Goal: Task Accomplishment & Management: Manage account settings

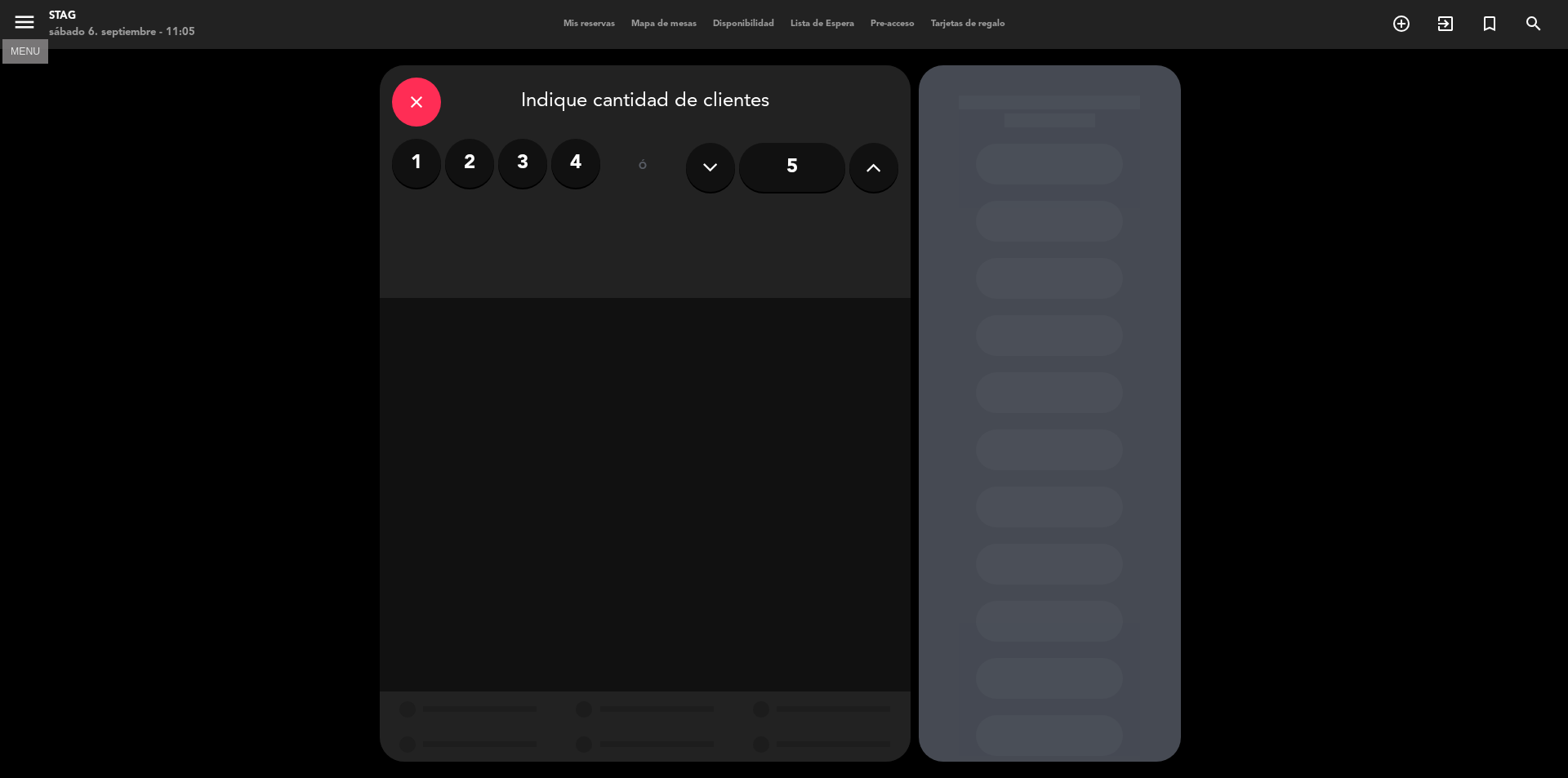
click at [22, 20] on icon "menu" at bounding box center [24, 22] width 25 height 25
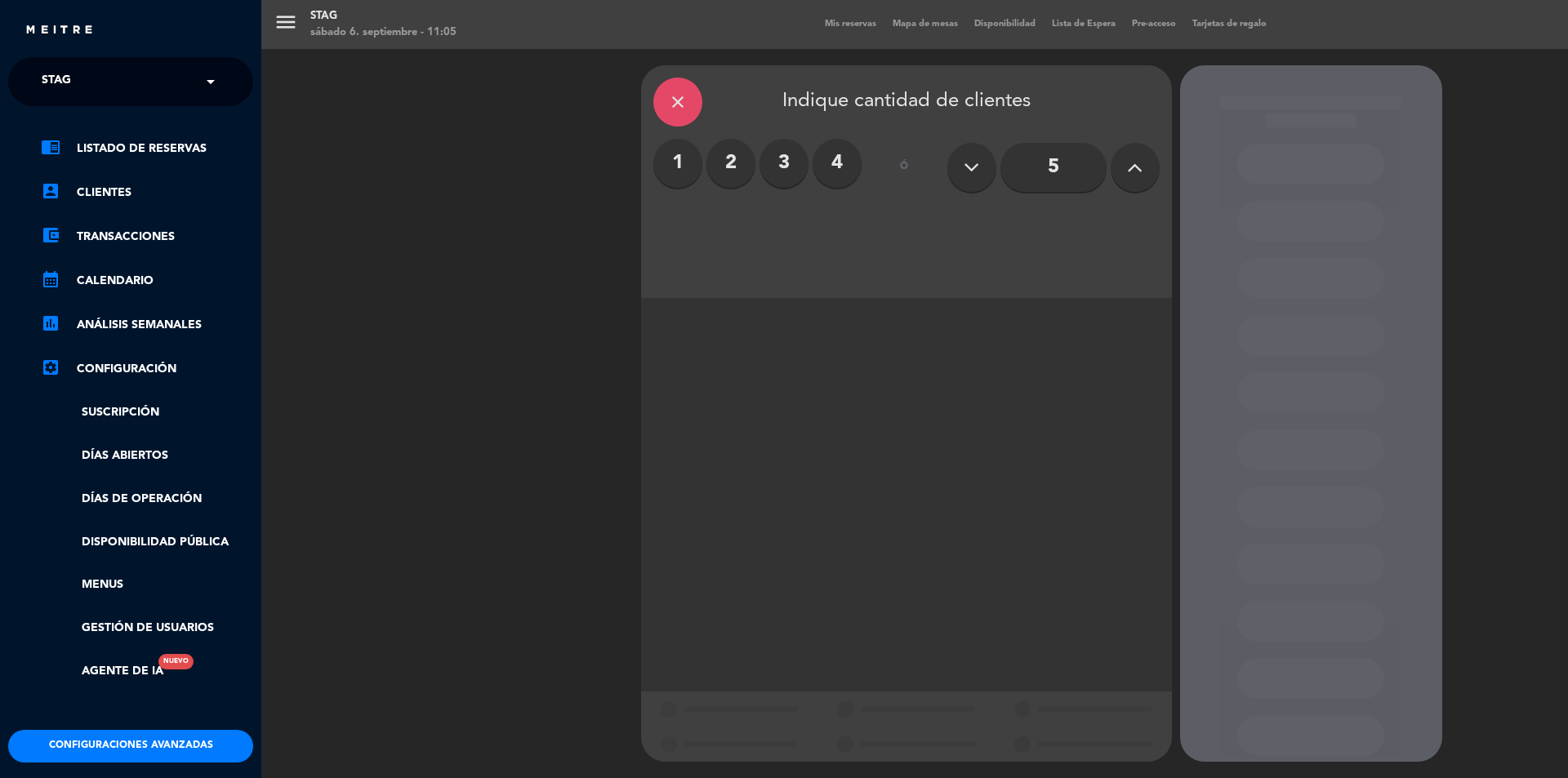
drag, startPoint x: 135, startPoint y: 145, endPoint x: 149, endPoint y: 155, distance: 17.2
click at [135, 146] on link "chrome_reader_mode Listado de Reservas" at bounding box center [147, 148] width 212 height 20
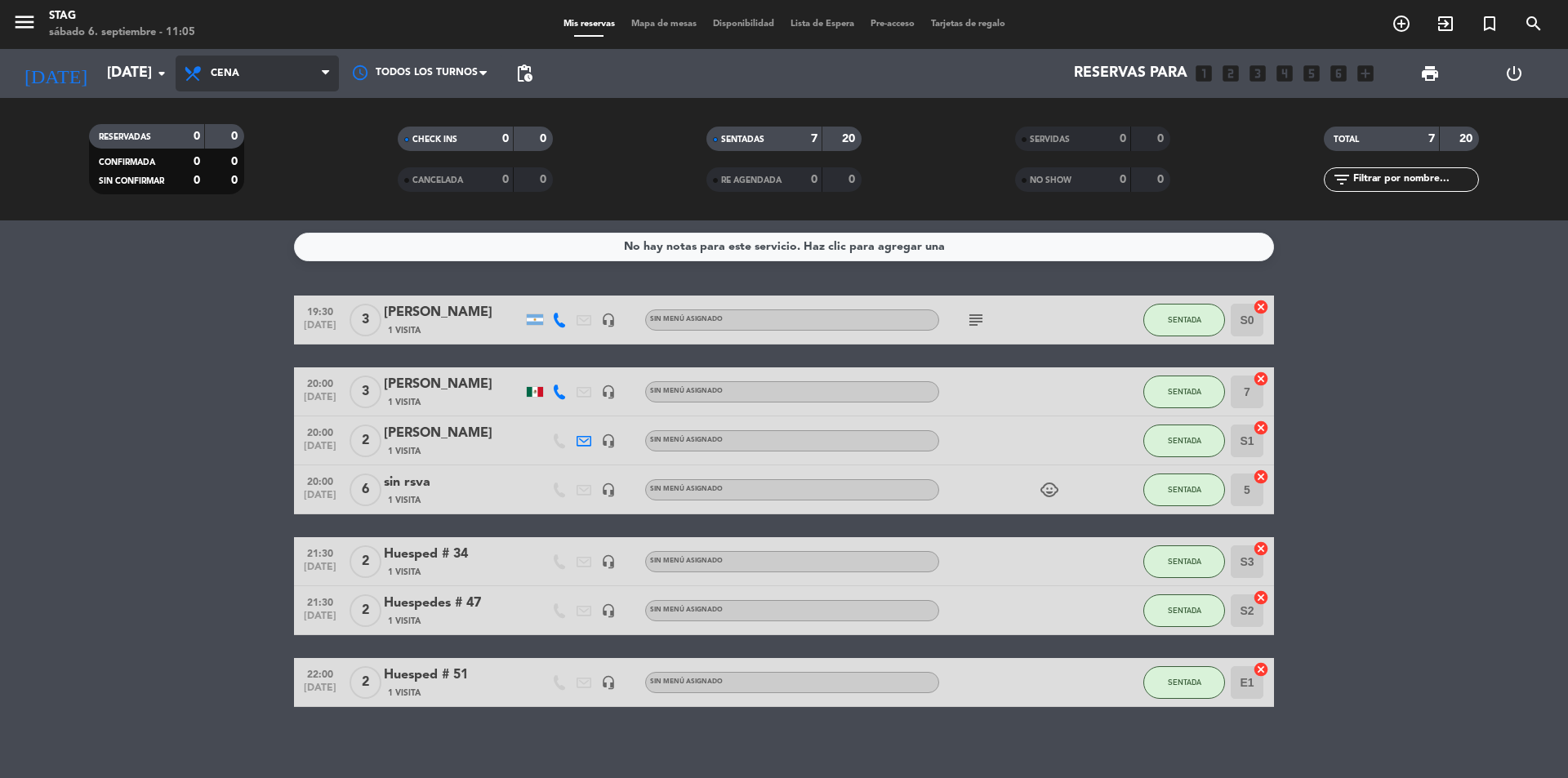
click at [233, 74] on span "Cena" at bounding box center [225, 73] width 29 height 11
click at [236, 140] on div "menu STAG [DATE] 6. septiembre - 11:05 Mis reservas Mapa de mesas Disponibilida…" at bounding box center [784, 110] width 1568 height 221
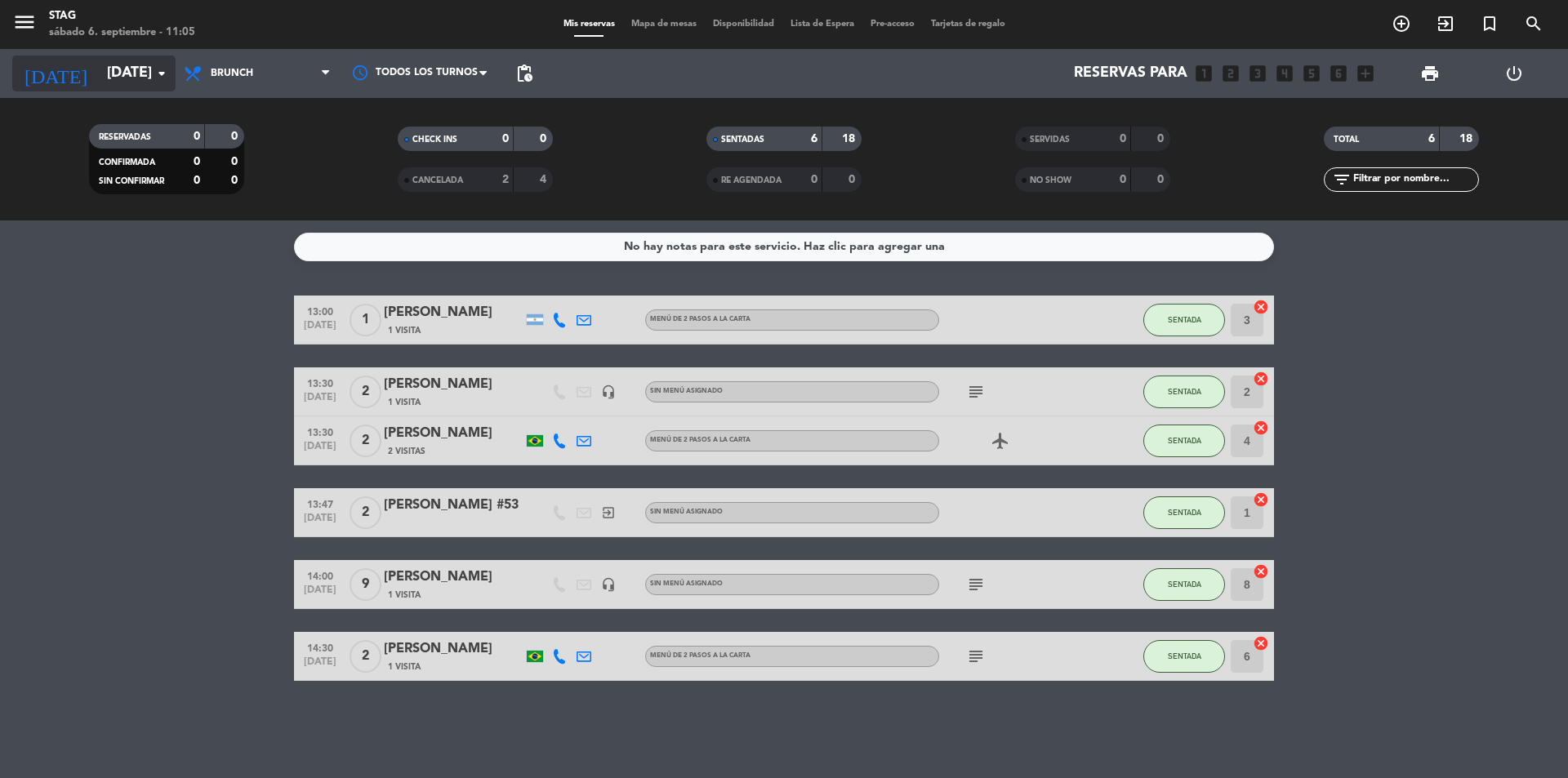
click at [158, 72] on icon "arrow_drop_down" at bounding box center [161, 73] width 20 height 20
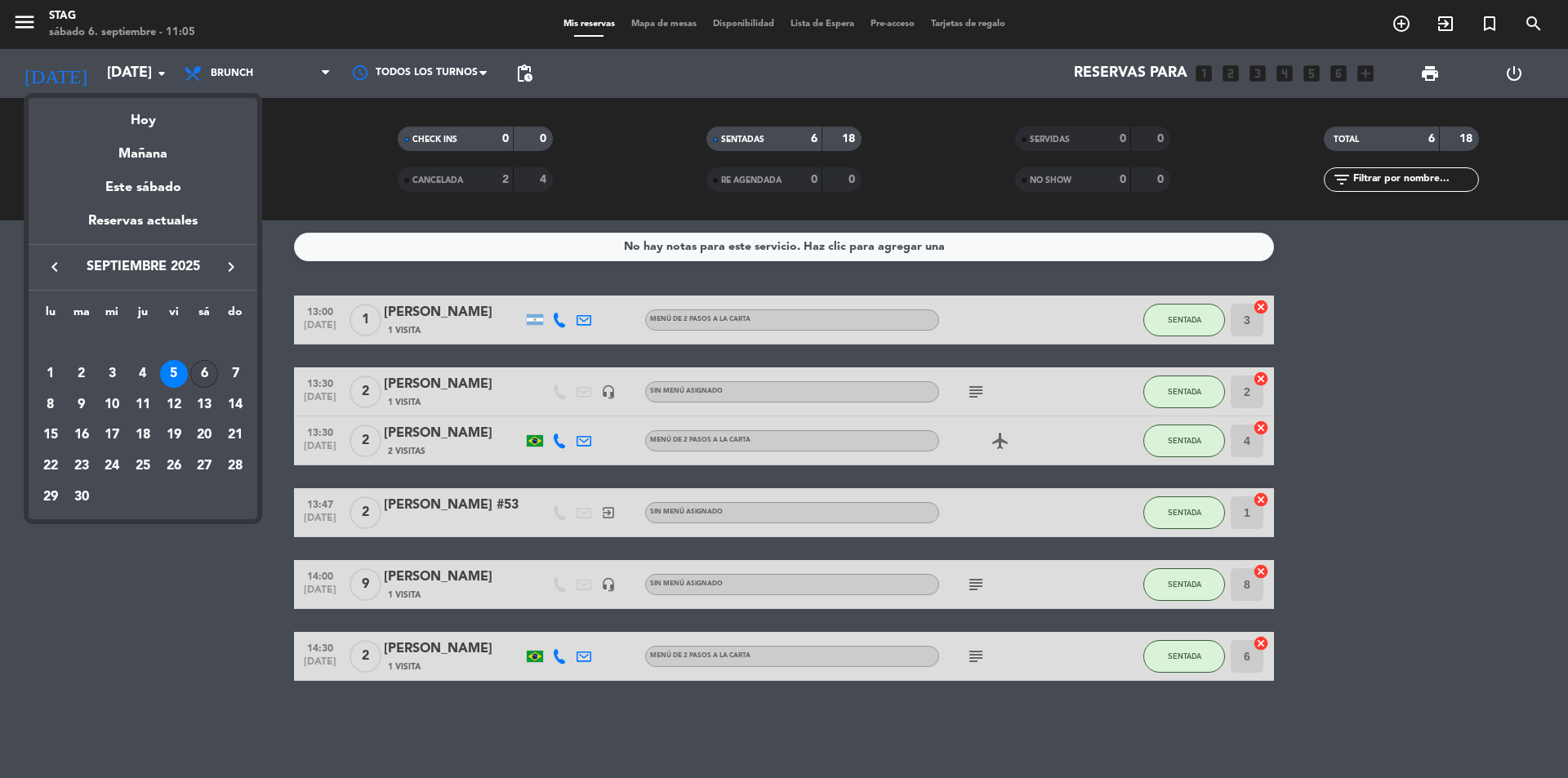
click at [212, 371] on div "6" at bounding box center [204, 374] width 28 height 28
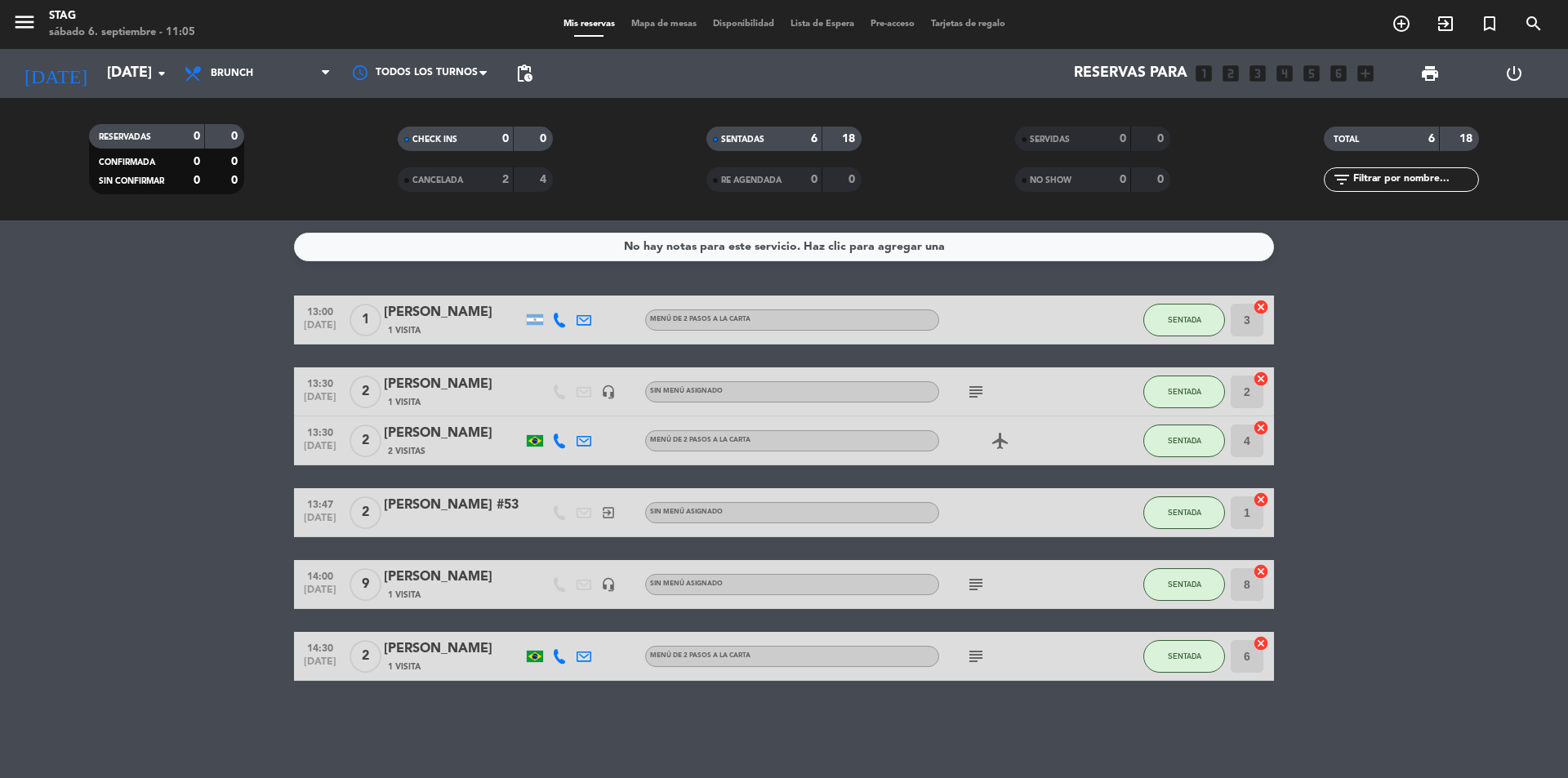
type input "[DATE]"
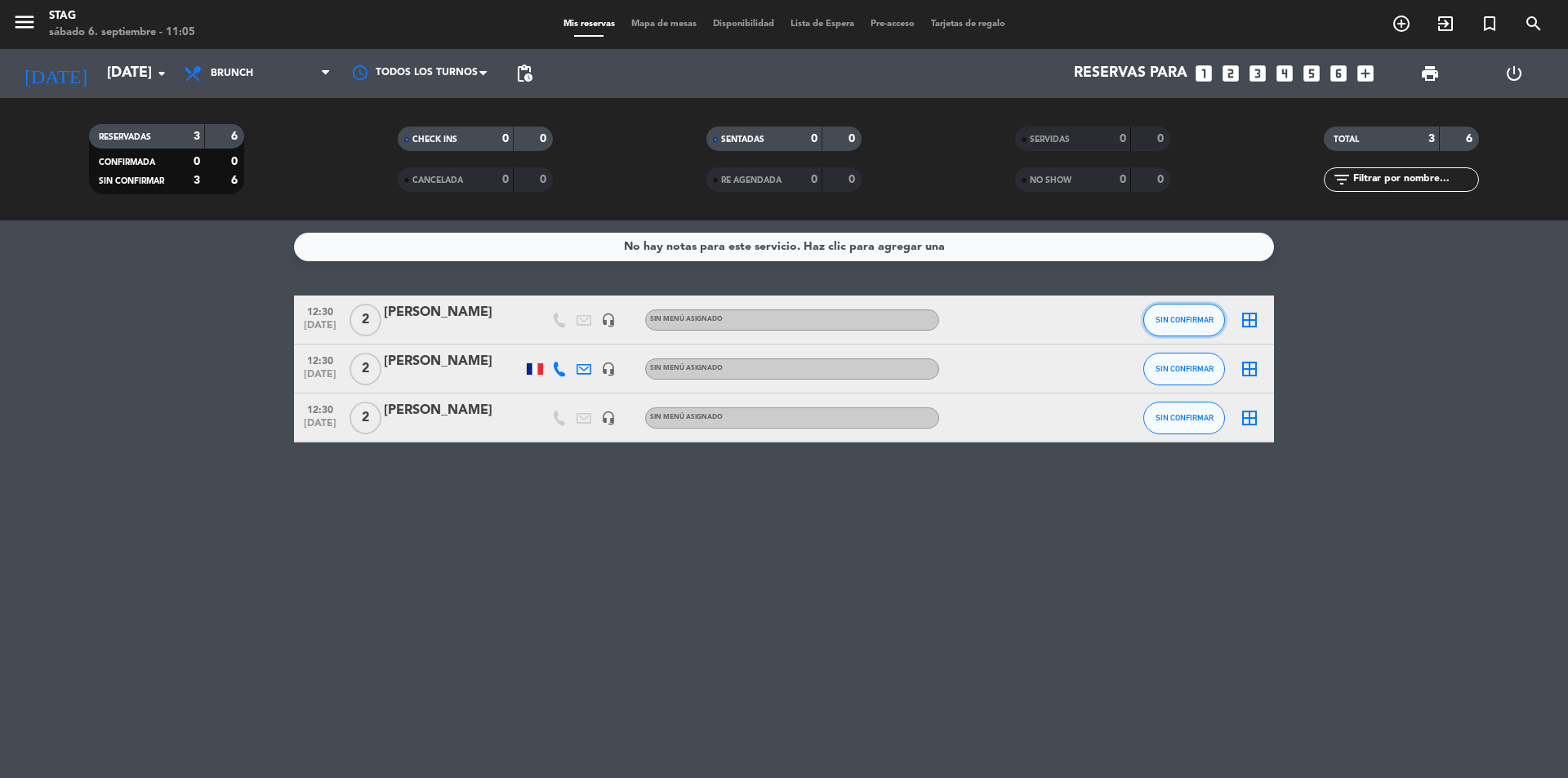
click at [1183, 321] on span "SIN CONFIRMAR" at bounding box center [1184, 319] width 58 height 9
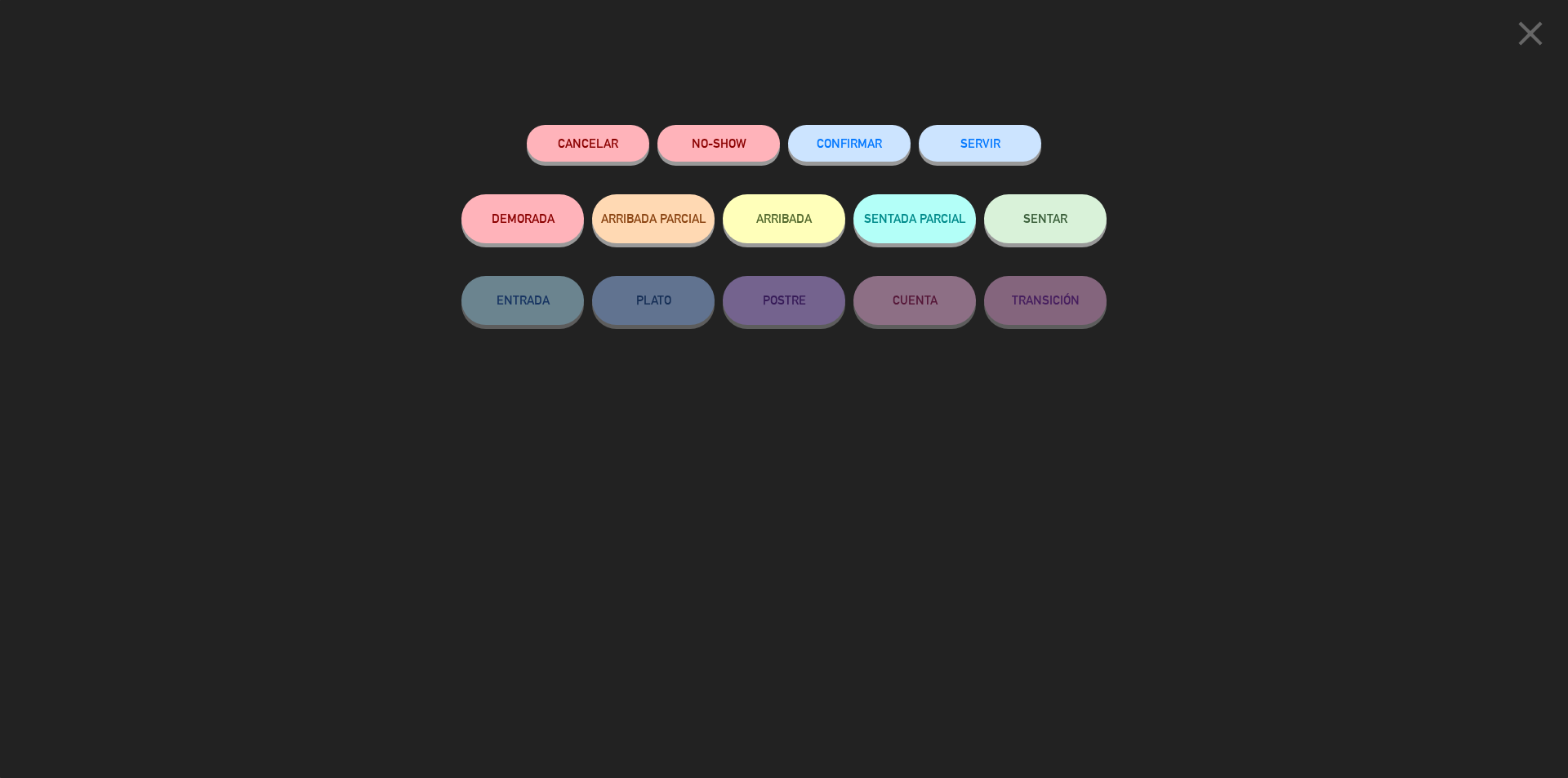
click at [613, 147] on button "Cancelar" at bounding box center [588, 143] width 122 height 37
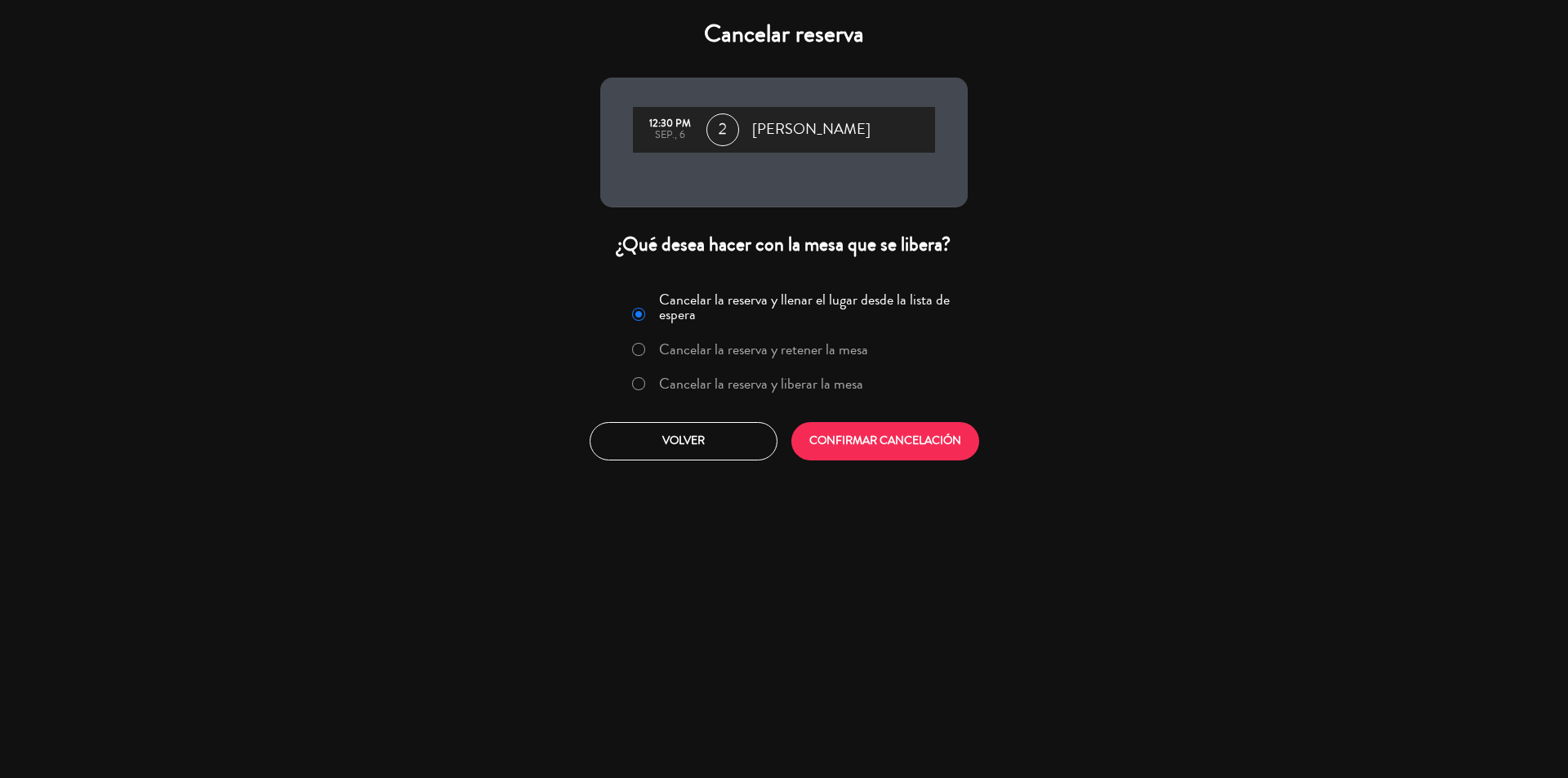
click at [633, 386] on input "Cancelar la reserva y liberar la mesa" at bounding box center [637, 382] width 10 height 10
radio input "true"
drag, startPoint x: 863, startPoint y: 438, endPoint x: 993, endPoint y: 446, distance: 130.2
click at [905, 438] on button "CONFIRMAR CANCELACIÓN" at bounding box center [885, 441] width 188 height 38
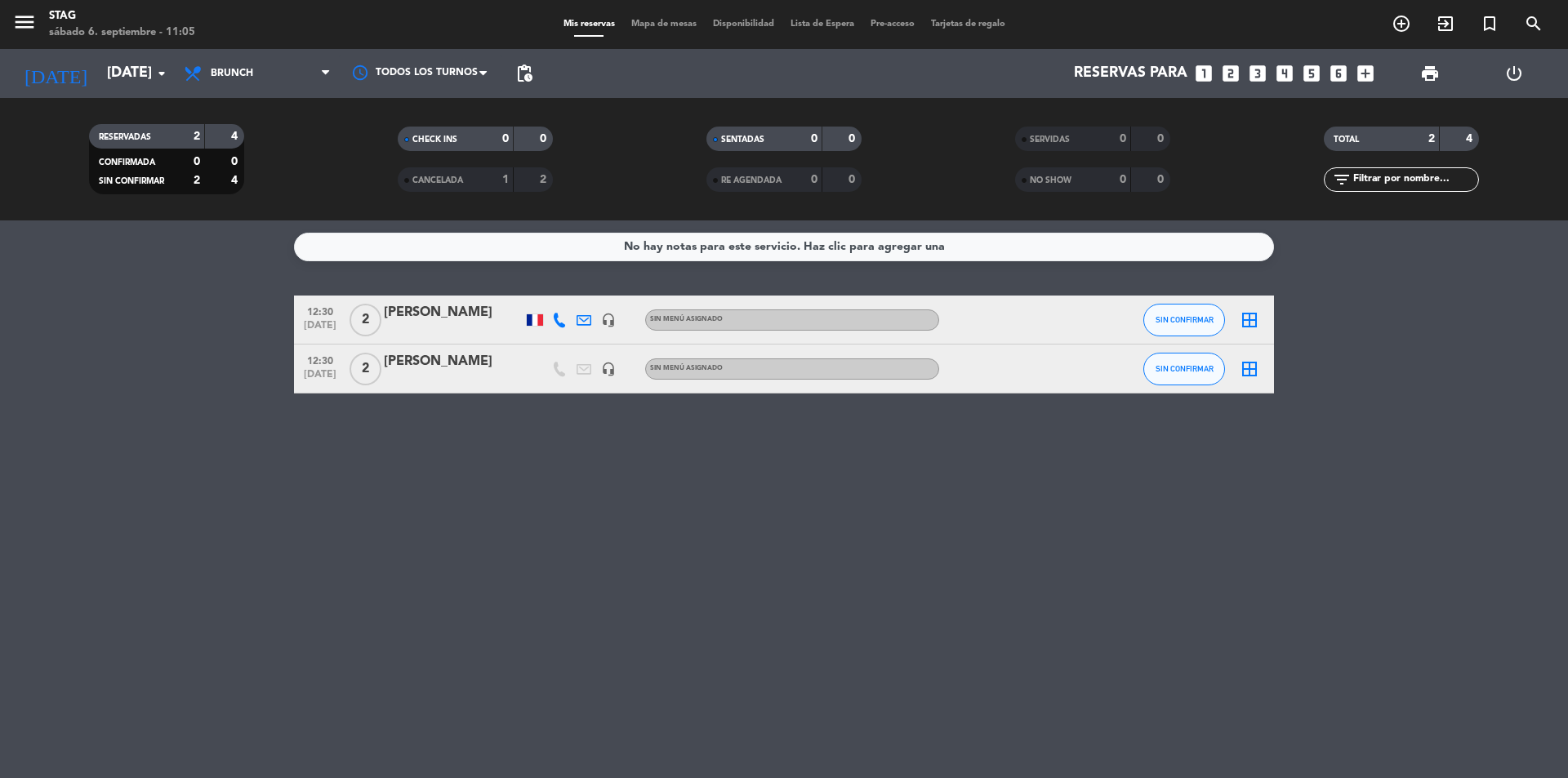
click at [950, 621] on div "No hay notas para este servicio. Haz clic para agregar una 12:30 [DATE] 2 [PERS…" at bounding box center [784, 499] width 1568 height 558
click at [1429, 70] on span "print" at bounding box center [1430, 73] width 20 height 20
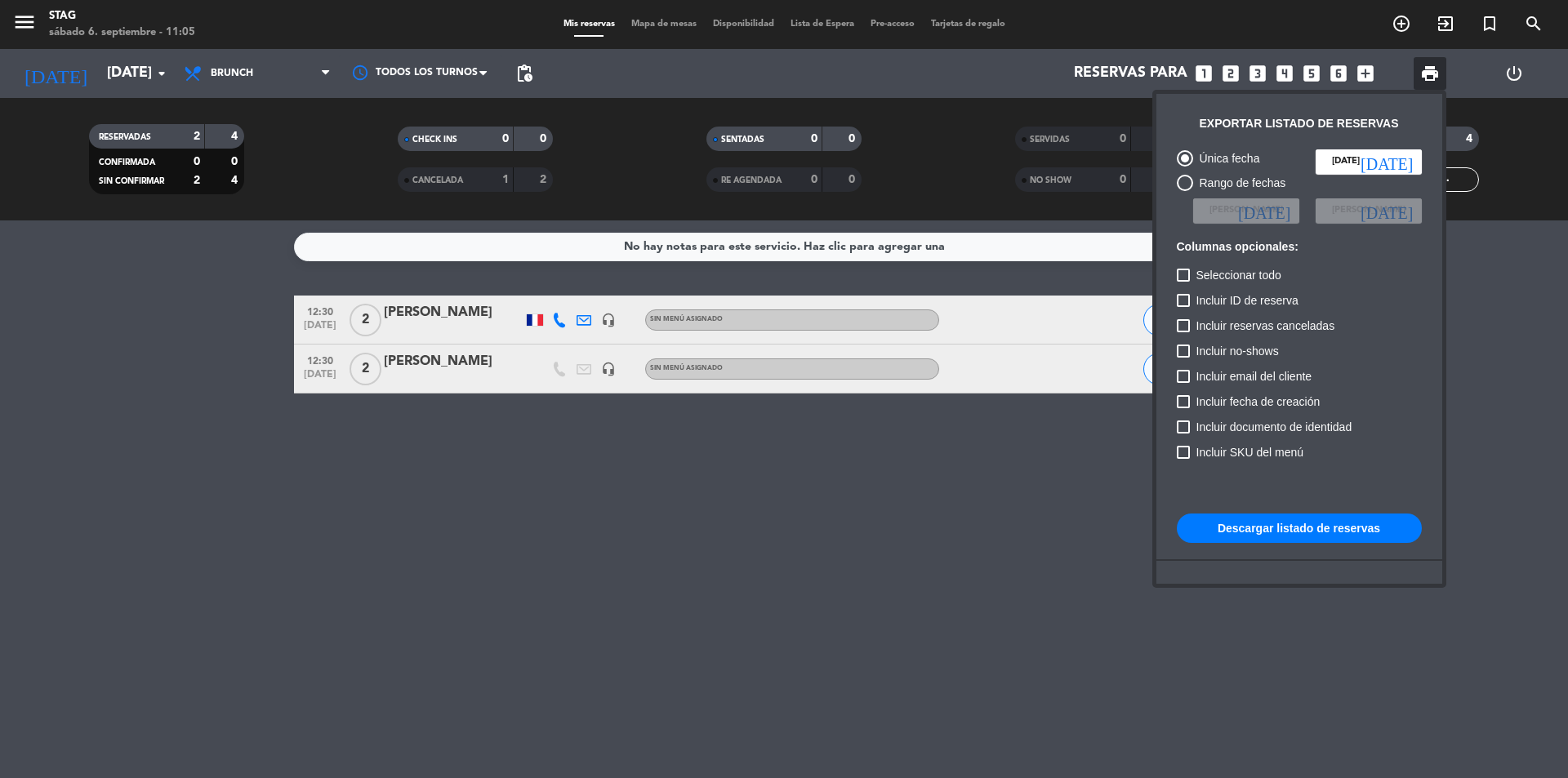
click at [1381, 533] on button "Descargar listado de reservas" at bounding box center [1299, 528] width 245 height 30
click at [245, 71] on div at bounding box center [784, 389] width 1568 height 778
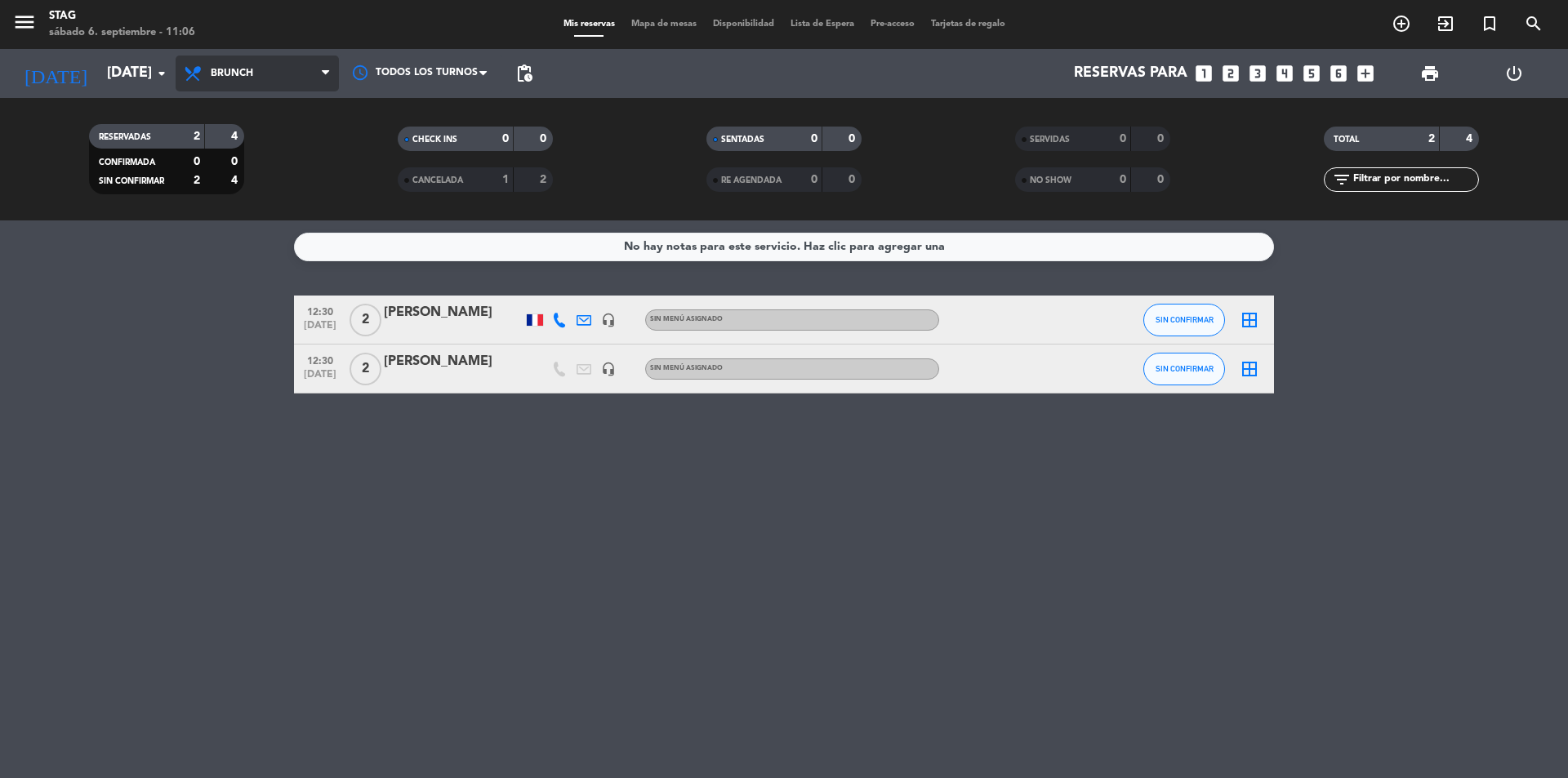
click at [321, 71] on span "Brunch" at bounding box center [257, 73] width 163 height 36
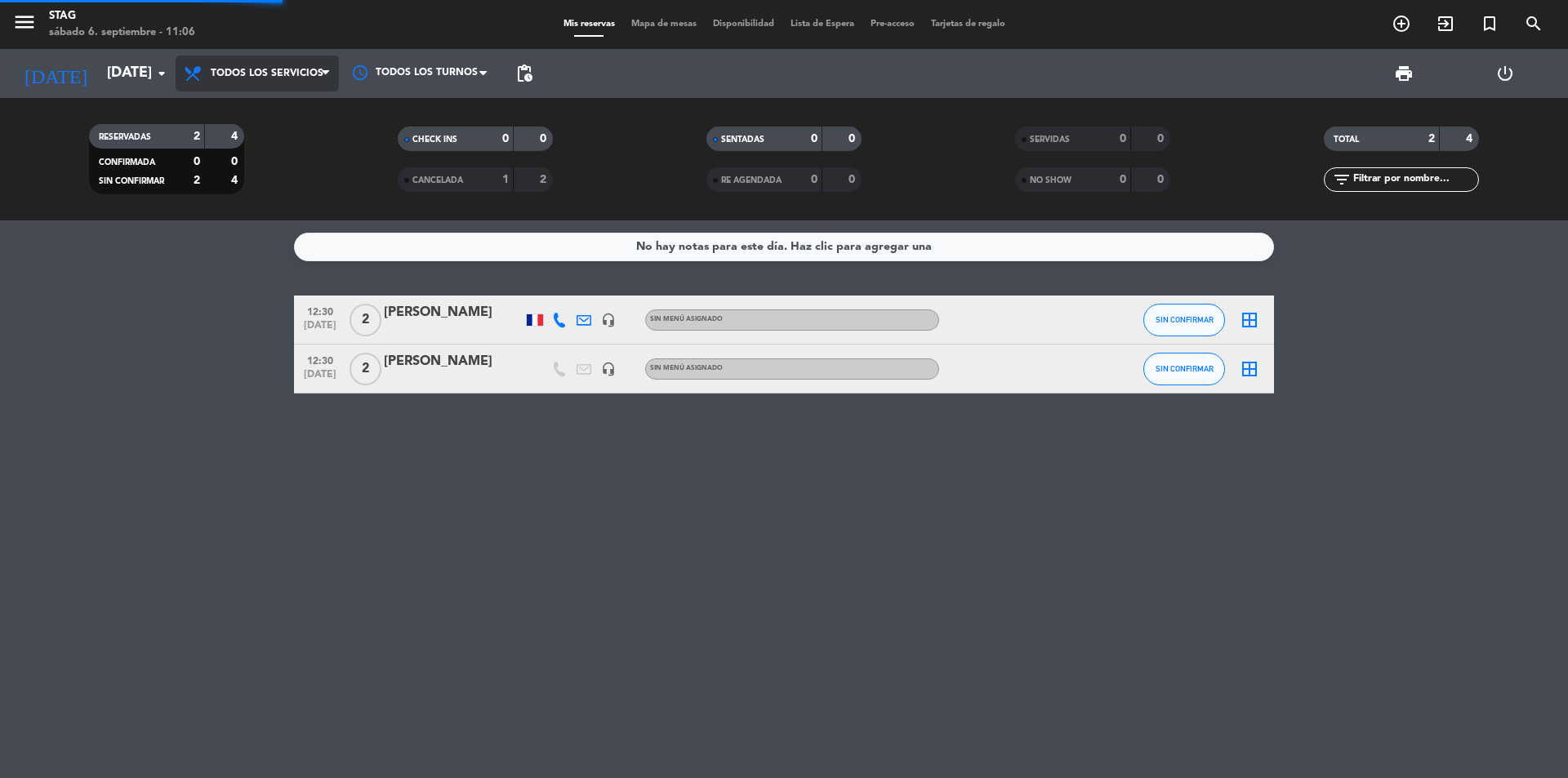
click at [290, 100] on div "menu STAG [DATE] 6. septiembre - 11:06 Mis reservas Mapa de mesas Disponibilida…" at bounding box center [784, 110] width 1568 height 221
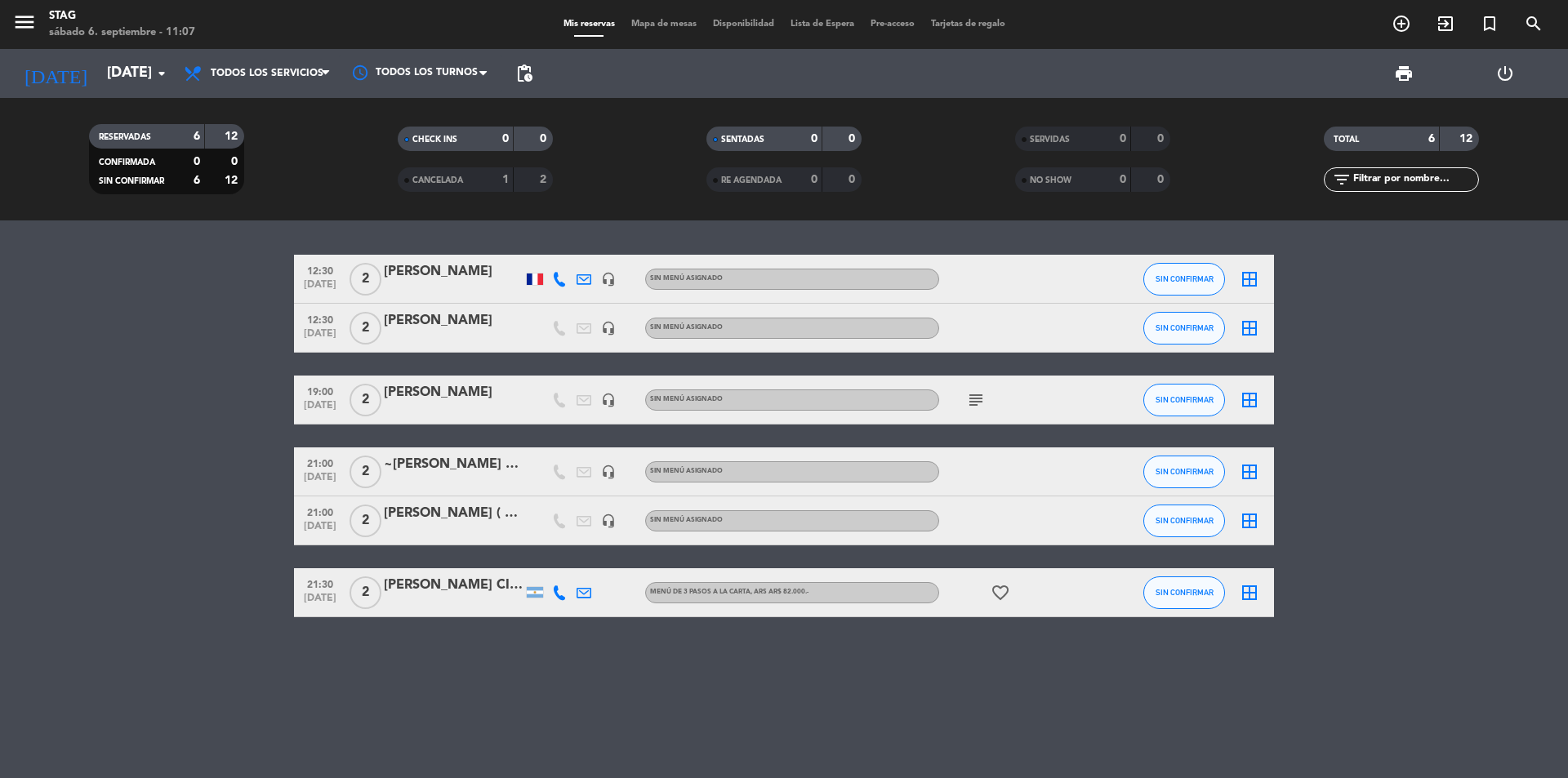
click at [364, 407] on span "2" at bounding box center [364, 400] width 31 height 32
click at [358, 476] on span "2" at bounding box center [364, 471] width 31 height 32
click at [363, 519] on span "2" at bounding box center [364, 521] width 31 height 32
click at [360, 586] on span "2" at bounding box center [364, 593] width 31 height 32
click at [692, 702] on div "12:30 [DATE] 2 [PERSON_NAME] headset_mic Sin menú asignado SIN CONFIRMAR border…" at bounding box center [784, 499] width 1568 height 558
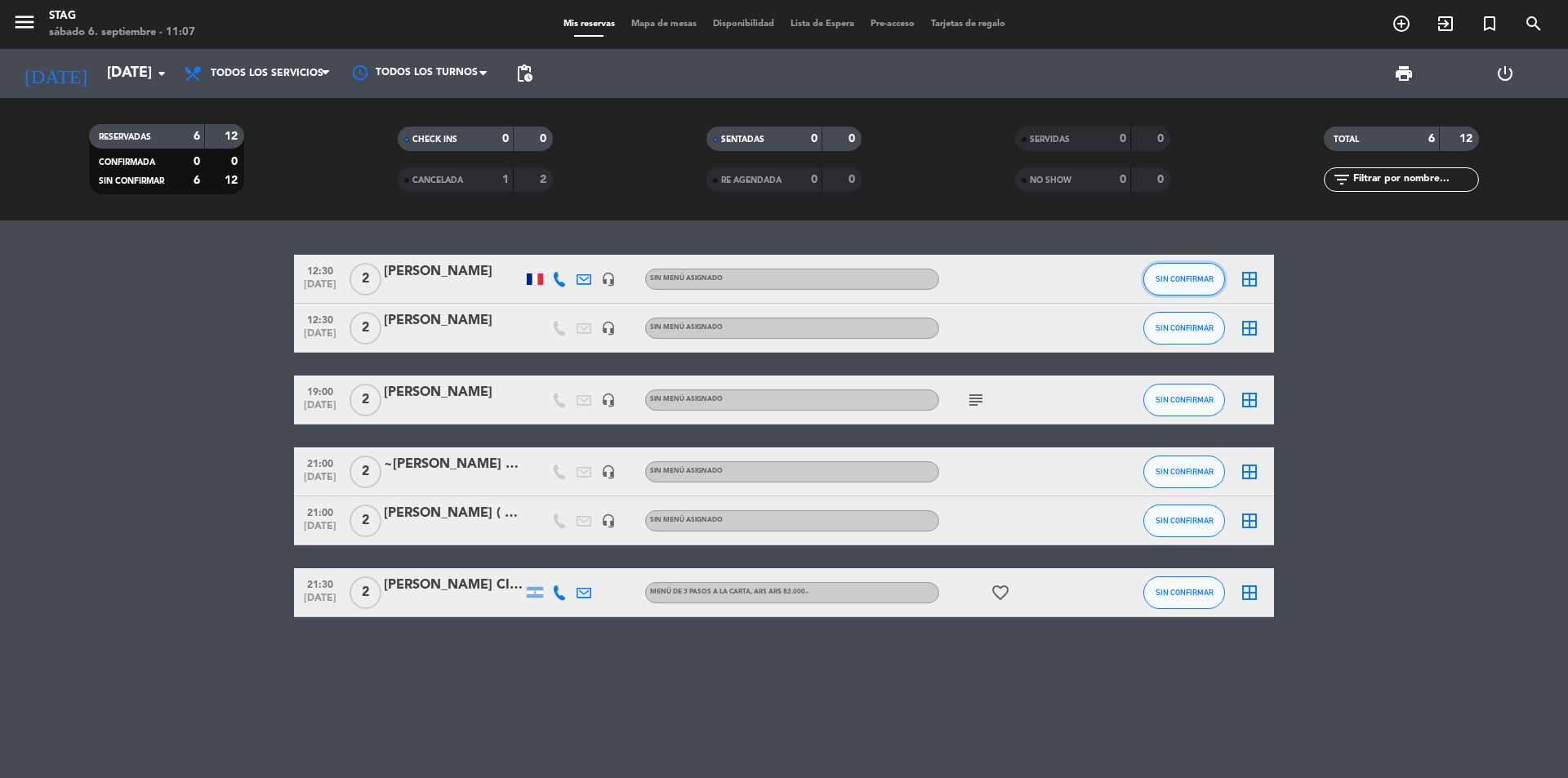
click at [1217, 279] on button "SIN CONFIRMAR" at bounding box center [1184, 279] width 82 height 32
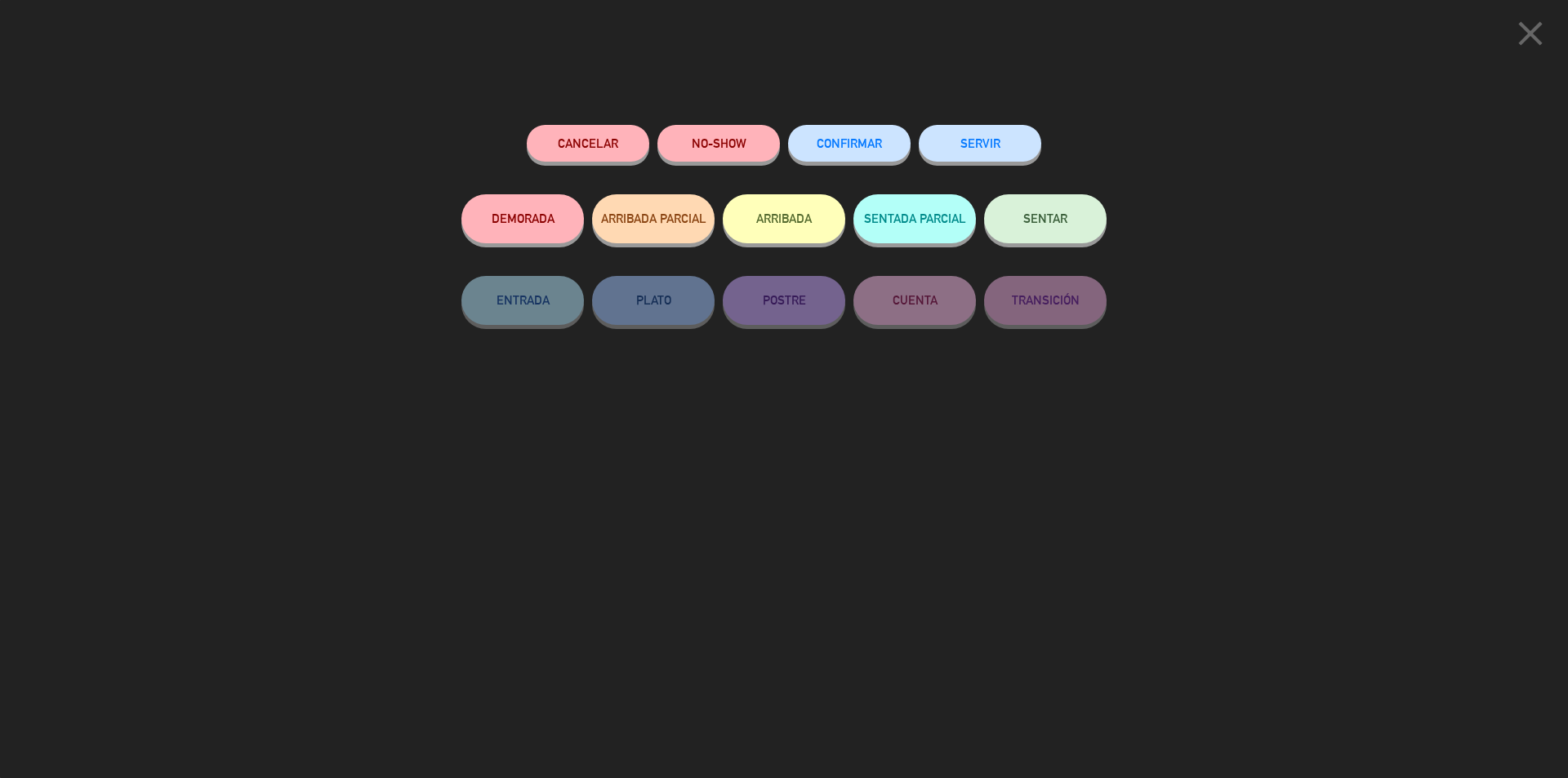
click at [857, 149] on span "CONFIRMAR" at bounding box center [849, 144] width 65 height 14
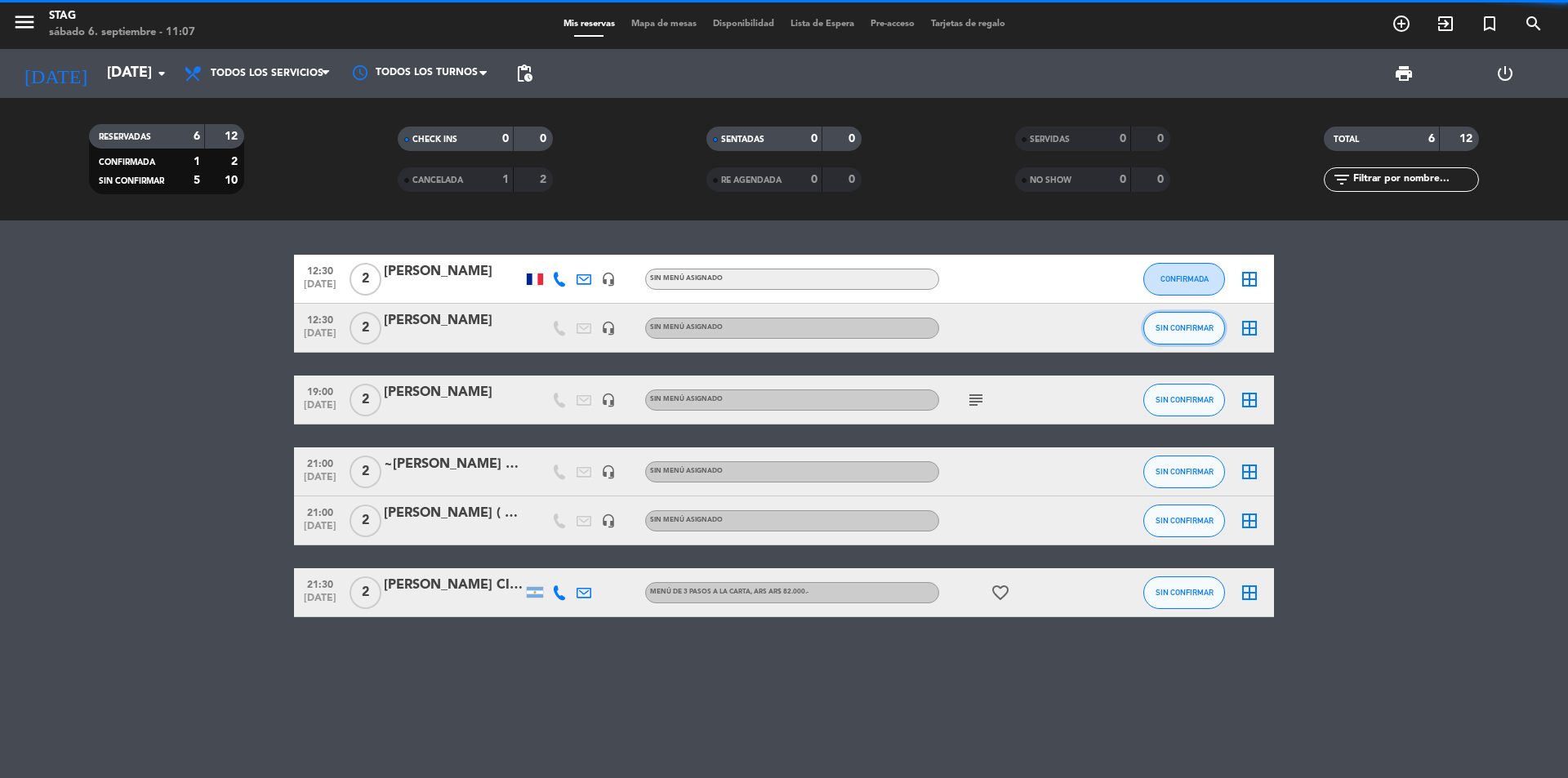
click at [1187, 336] on button "SIN CONFIRMAR" at bounding box center [1184, 328] width 82 height 32
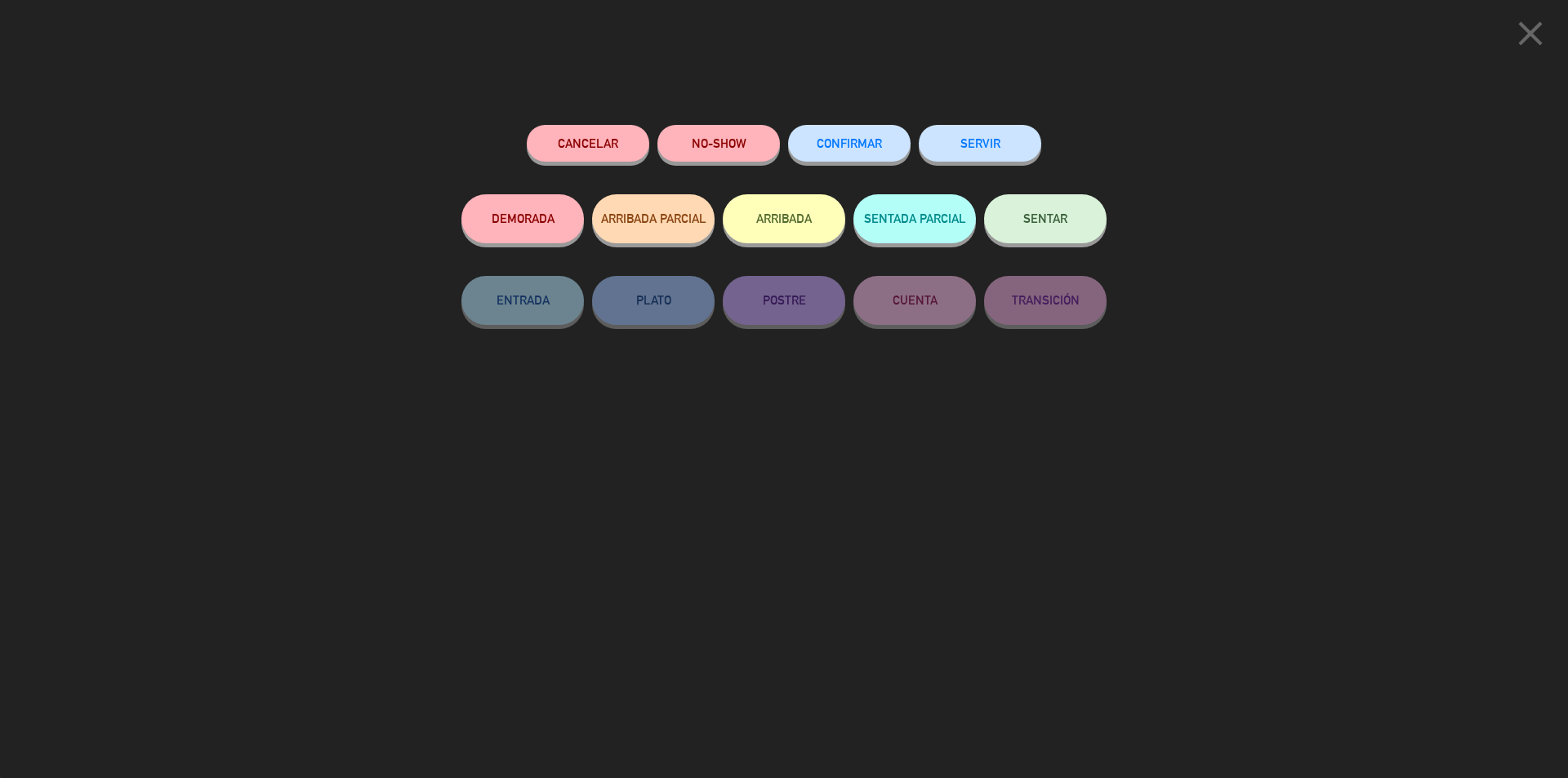
click at [842, 150] on button "CONFIRMAR" at bounding box center [849, 143] width 122 height 37
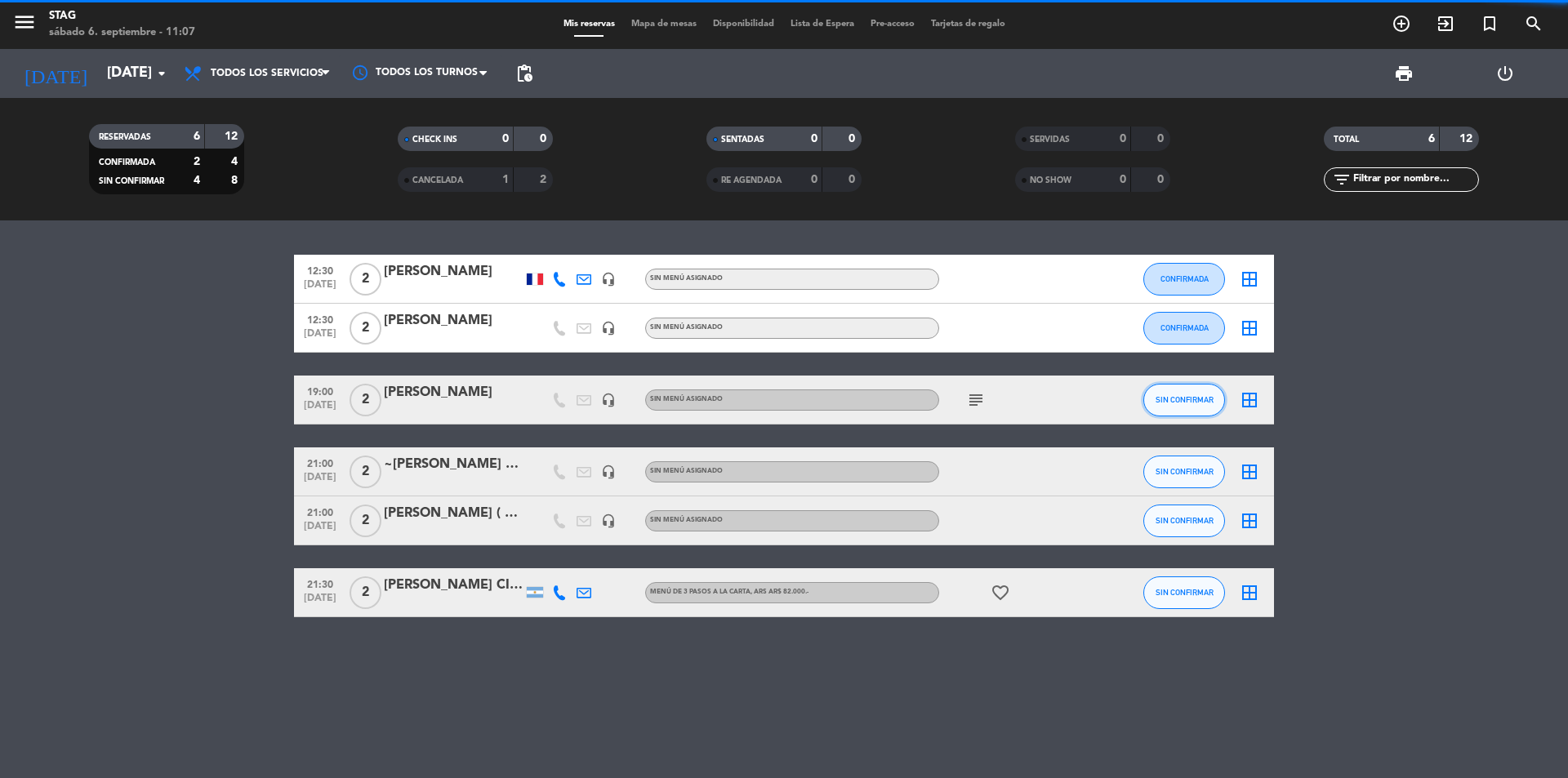
click at [1188, 403] on span "SIN CONFIRMAR" at bounding box center [1184, 399] width 58 height 9
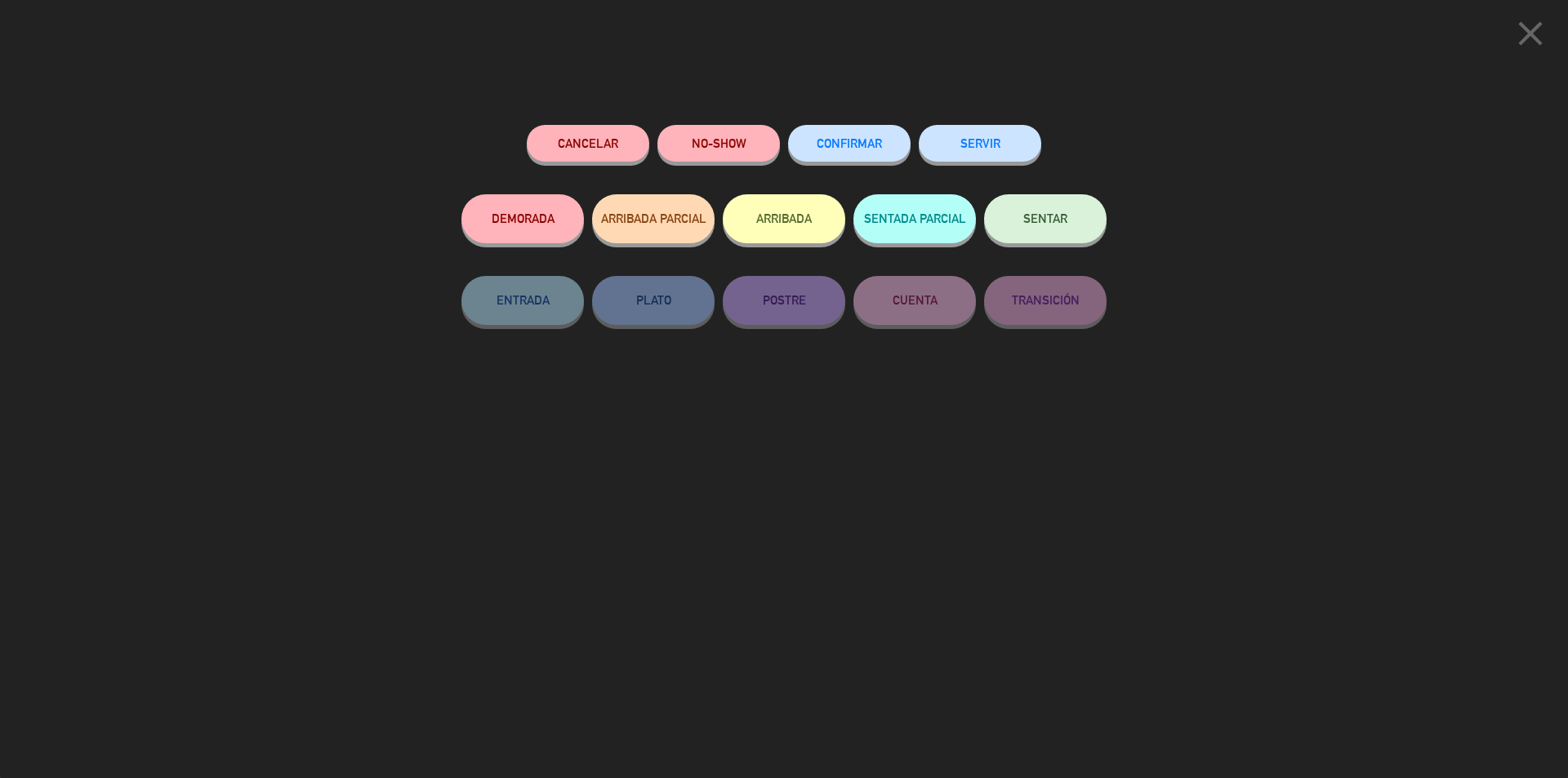
click at [856, 147] on span "CONFIRMAR" at bounding box center [849, 144] width 65 height 14
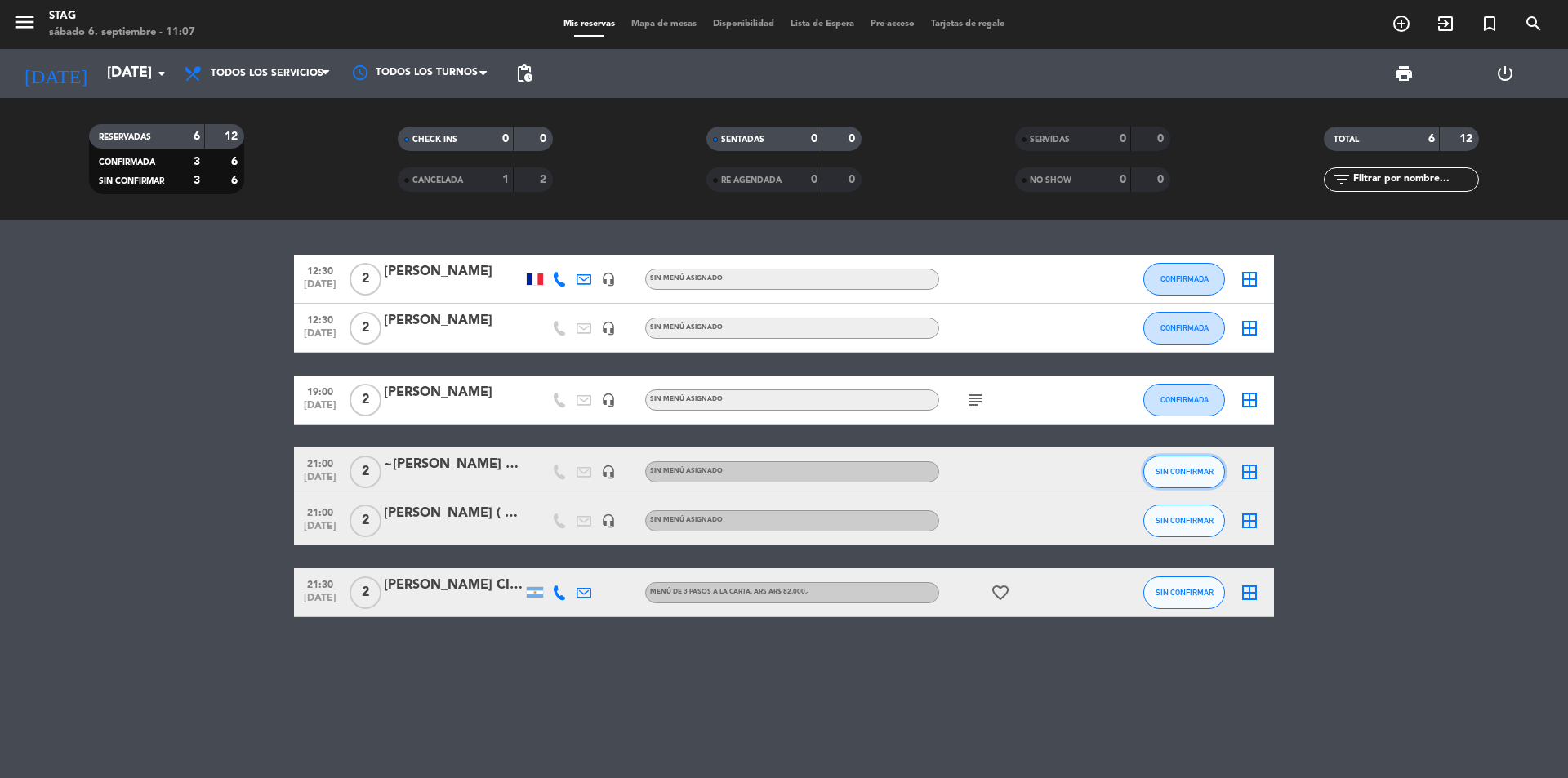
click at [1196, 481] on button "SIN CONFIRMAR" at bounding box center [1184, 471] width 82 height 32
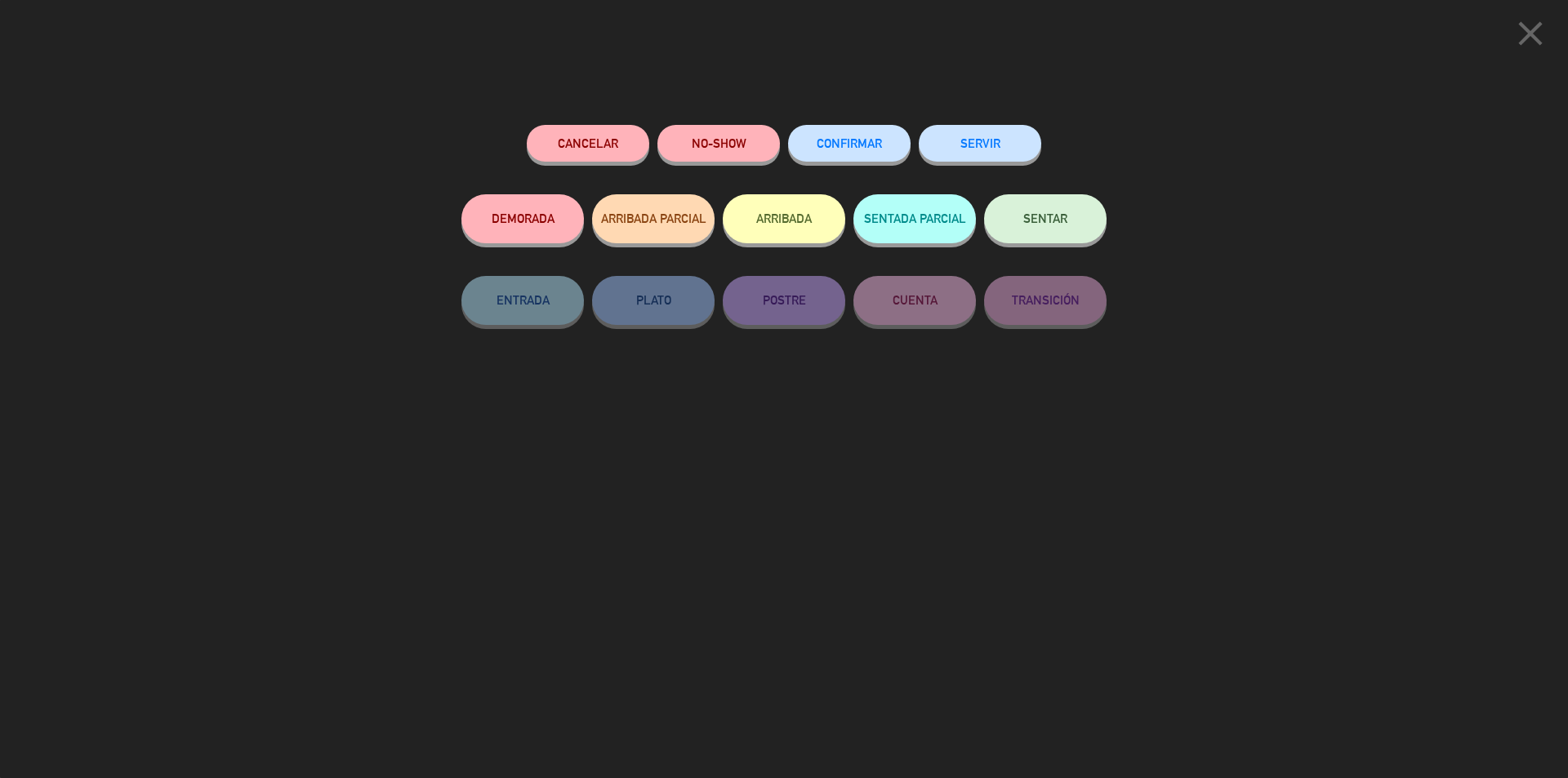
click at [841, 143] on span "CONFIRMAR" at bounding box center [849, 144] width 65 height 14
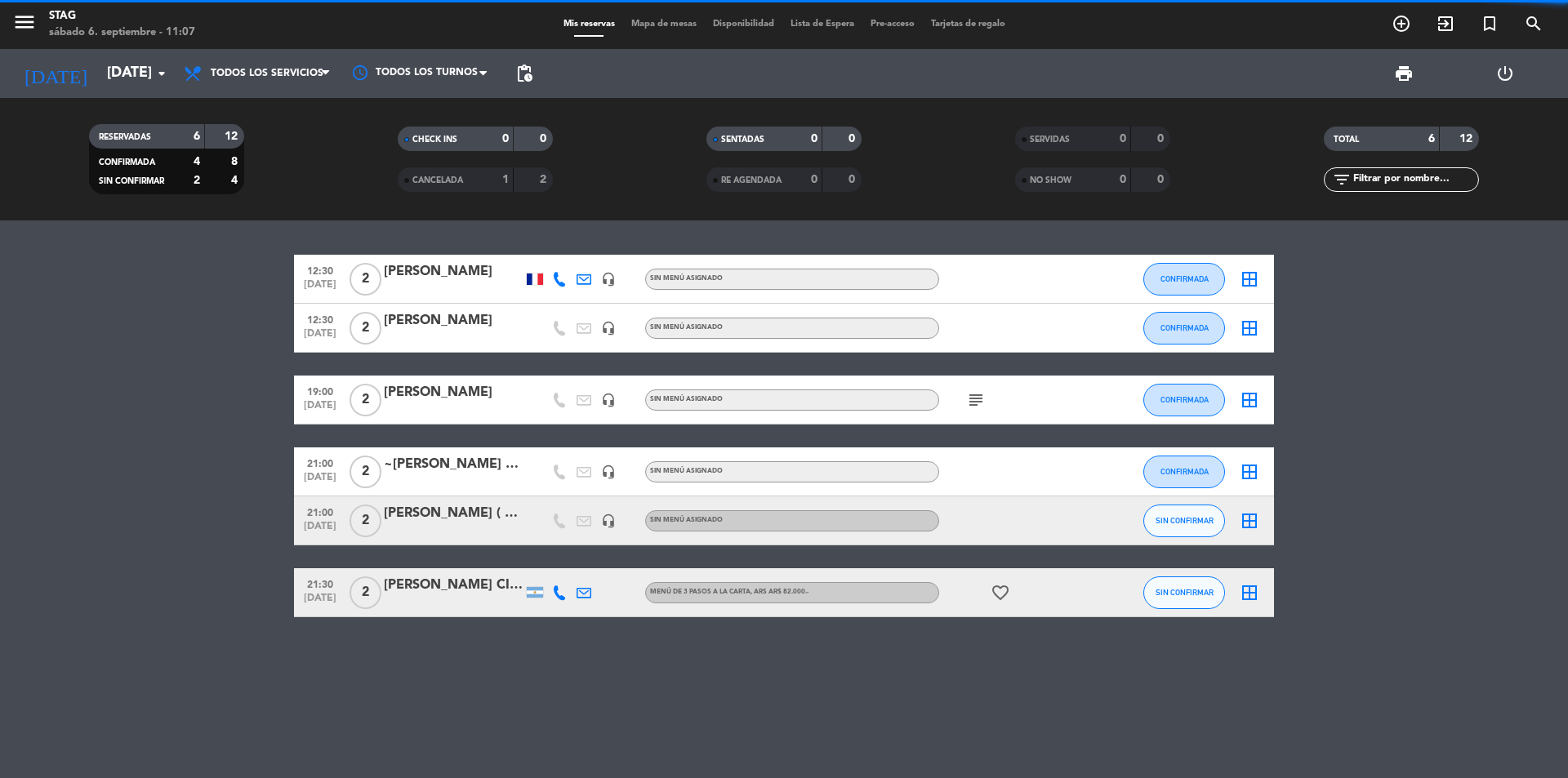
click at [1200, 518] on span "SIN CONFIRMAR" at bounding box center [1184, 521] width 58 height 9
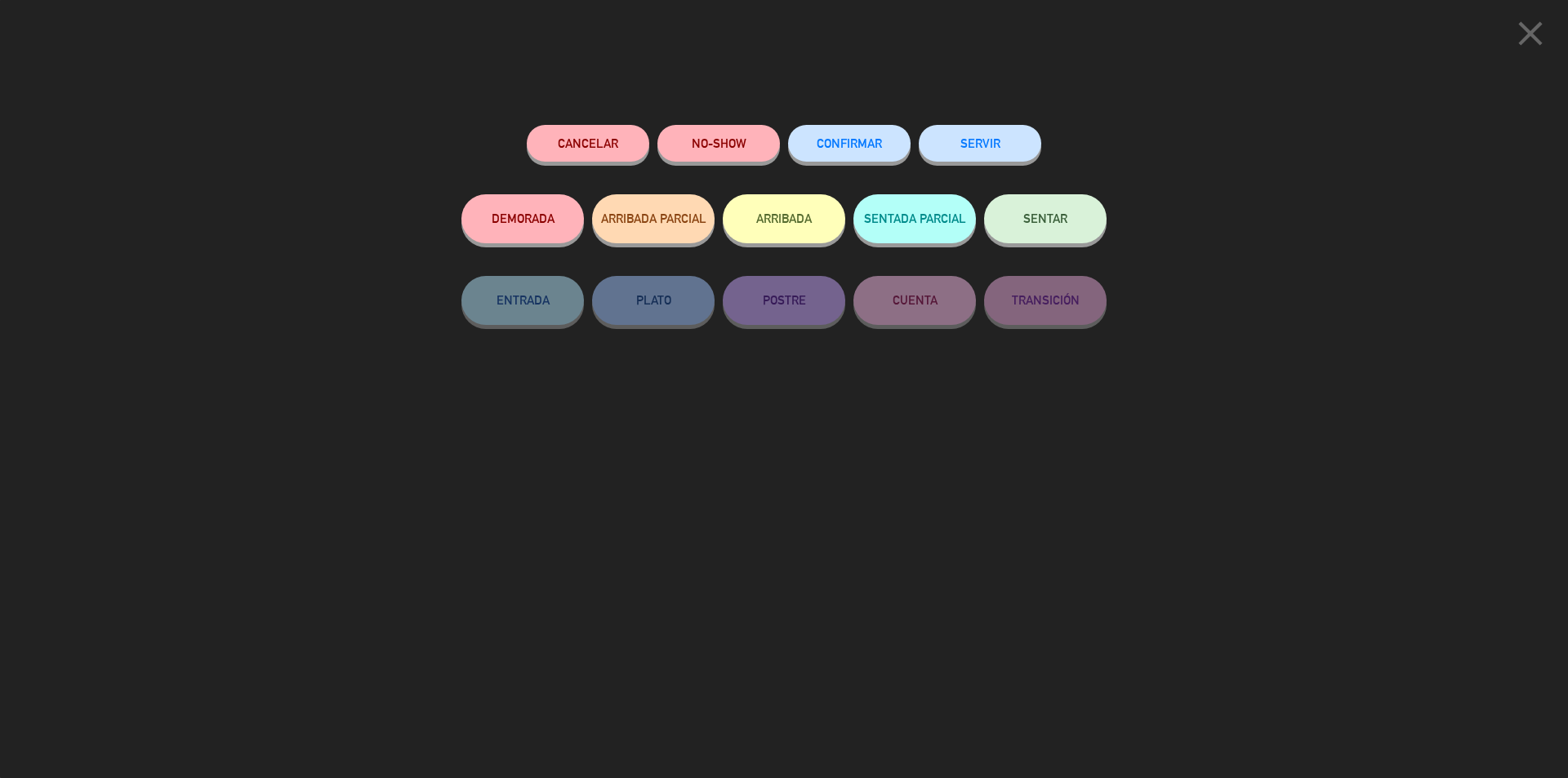
drag, startPoint x: 836, startPoint y: 147, endPoint x: 939, endPoint y: 200, distance: 115.8
click at [849, 148] on span "CONFIRMAR" at bounding box center [849, 144] width 65 height 14
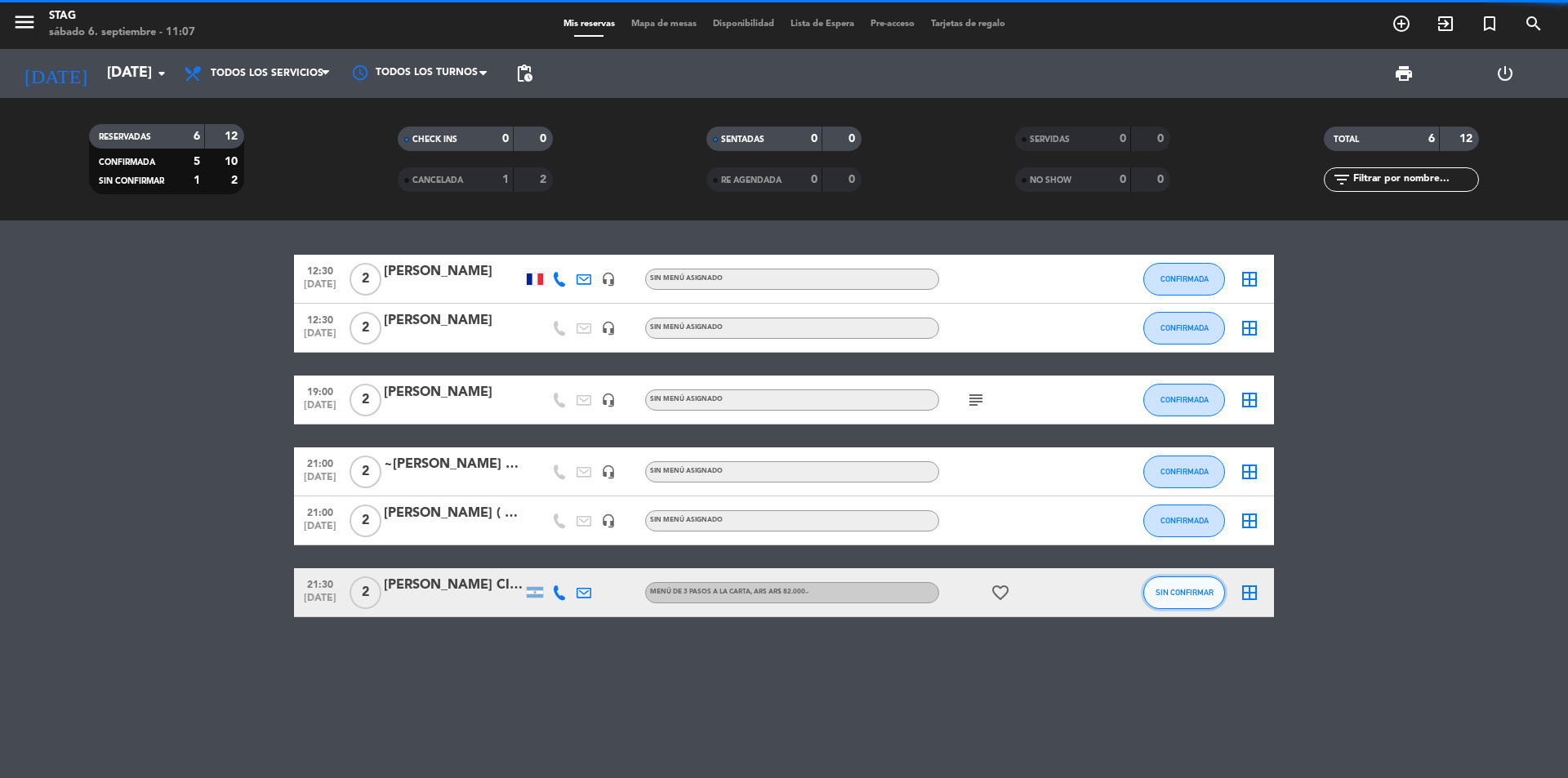
click at [1204, 591] on span "SIN CONFIRMAR" at bounding box center [1184, 592] width 58 height 9
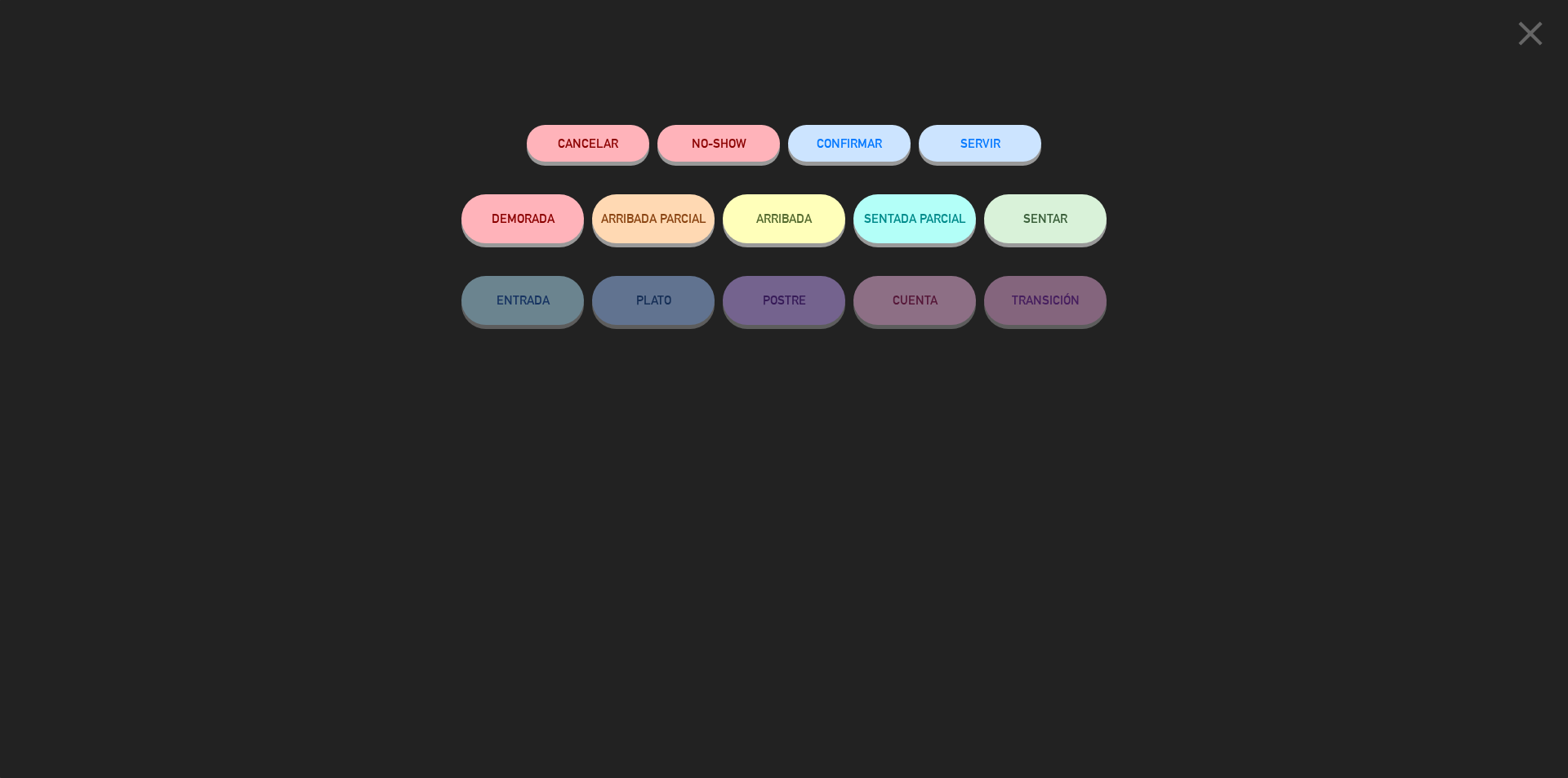
click at [871, 148] on span "CONFIRMAR" at bounding box center [849, 144] width 65 height 14
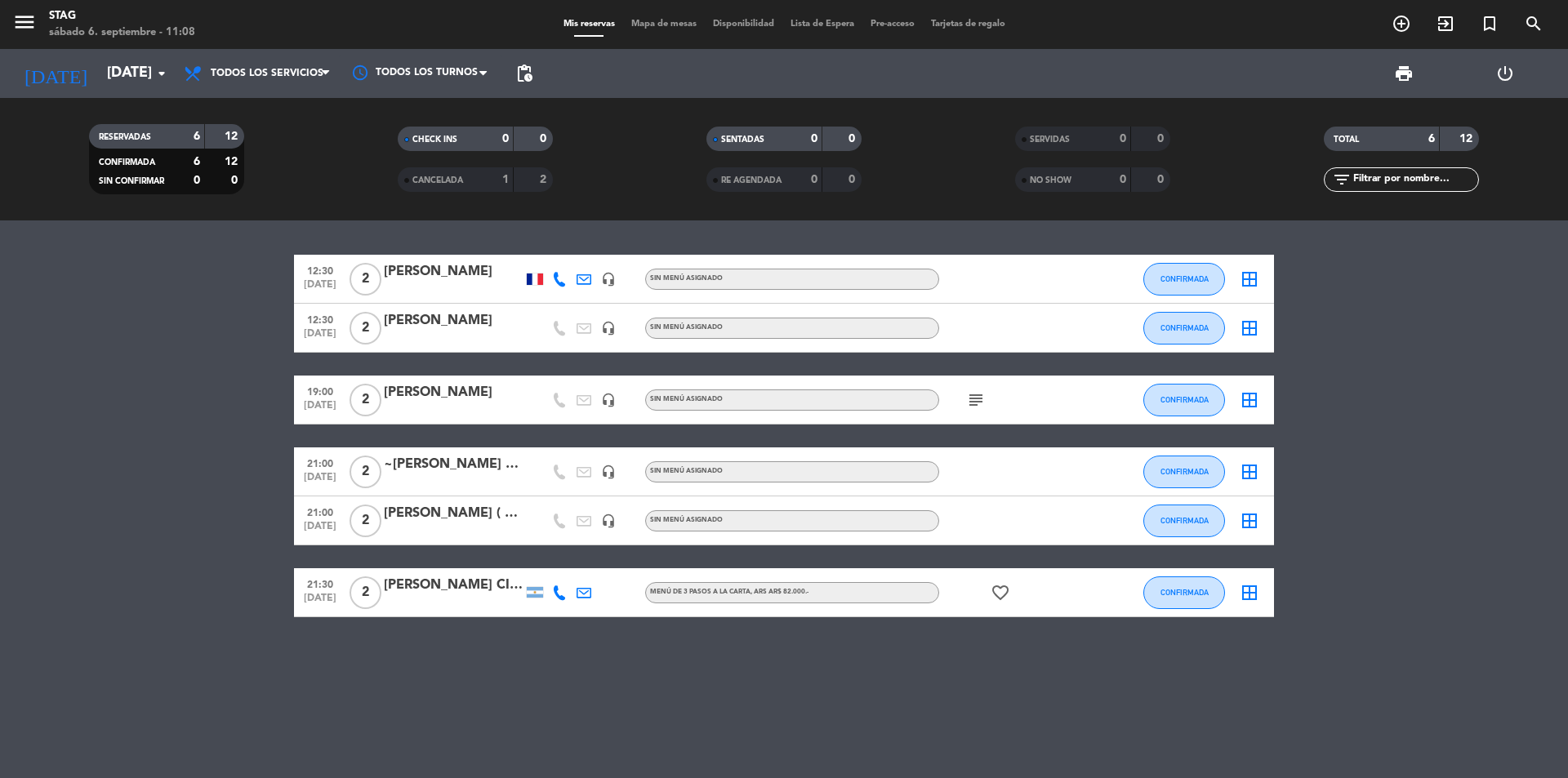
click at [185, 437] on bookings-row "12:30 [DATE] 2 [PERSON_NAME] headset_mic Sin menú asignado CONFIRMADA border_al…" at bounding box center [784, 436] width 1568 height 363
